Goal: Check status: Check status

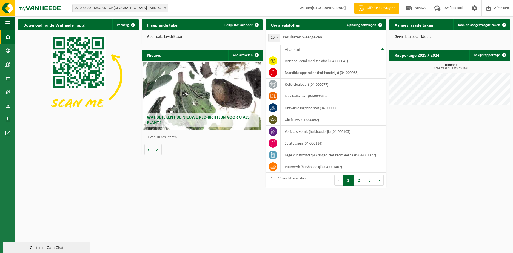
drag, startPoint x: 235, startPoint y: 24, endPoint x: 261, endPoint y: 36, distance: 28.7
click at [235, 24] on span "Bekijk uw kalender" at bounding box center [238, 25] width 28 height 4
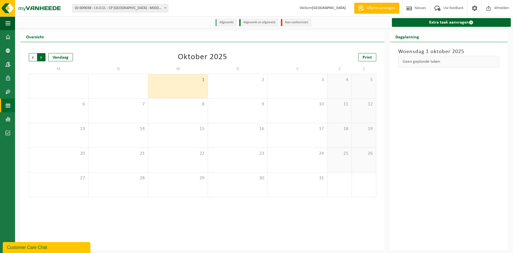
click at [30, 57] on span "Vorige" at bounding box center [33, 57] width 8 height 8
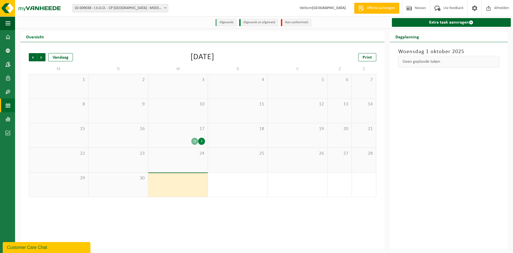
drag, startPoint x: 171, startPoint y: 136, endPoint x: 182, endPoint y: 133, distance: 10.8
click at [171, 136] on div "17 11 2" at bounding box center [177, 135] width 59 height 24
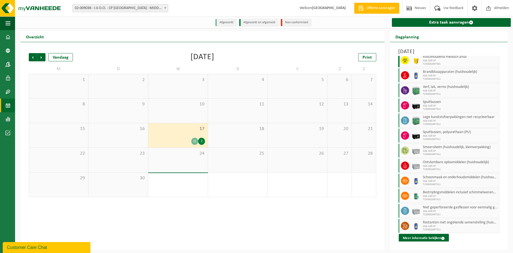
scroll to position [27, 0]
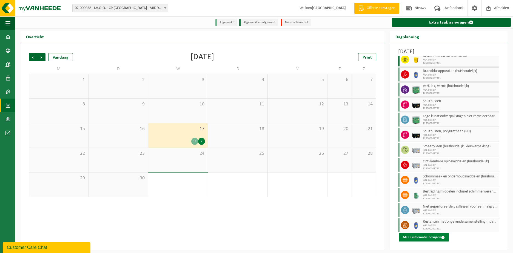
click at [428, 237] on button "Meer informatie bekijken" at bounding box center [423, 237] width 50 height 9
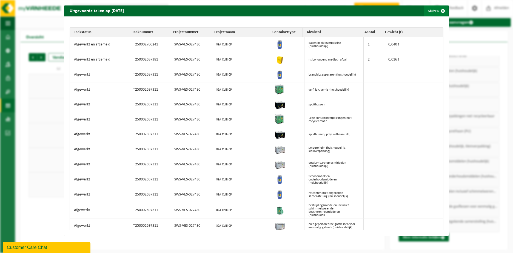
click at [438, 10] on span "button" at bounding box center [442, 10] width 11 height 11
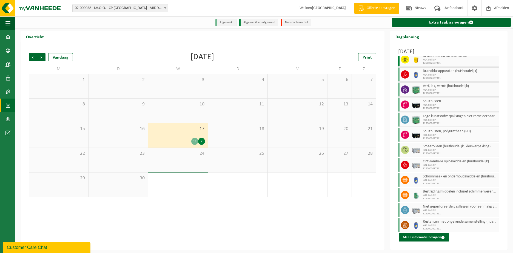
click at [67, 217] on div "Vorige Volgende Vandaag [DATE] Print M D W D V Z Z 1 2 3 4 5 6 7 8 9 10 11 12 1…" at bounding box center [203, 146] width 364 height 208
click at [42, 58] on span "Volgende" at bounding box center [41, 57] width 8 height 8
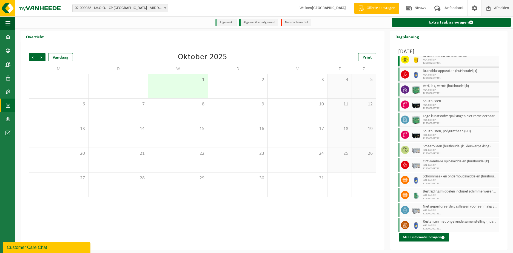
click at [499, 5] on span "Afmelden" at bounding box center [501, 8] width 18 height 16
